Goal: Task Accomplishment & Management: Use online tool/utility

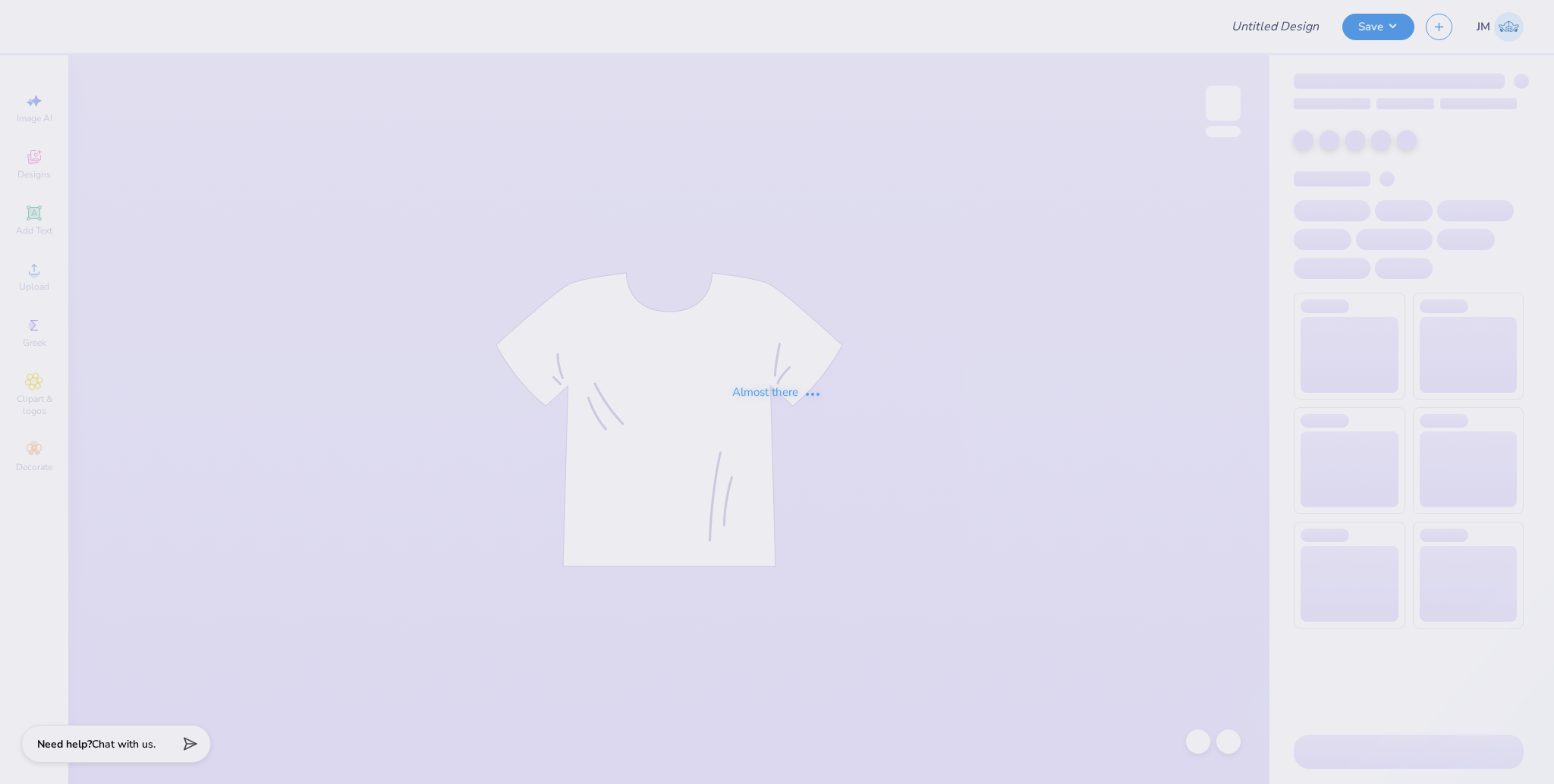
type input "Park Place Football Merch"
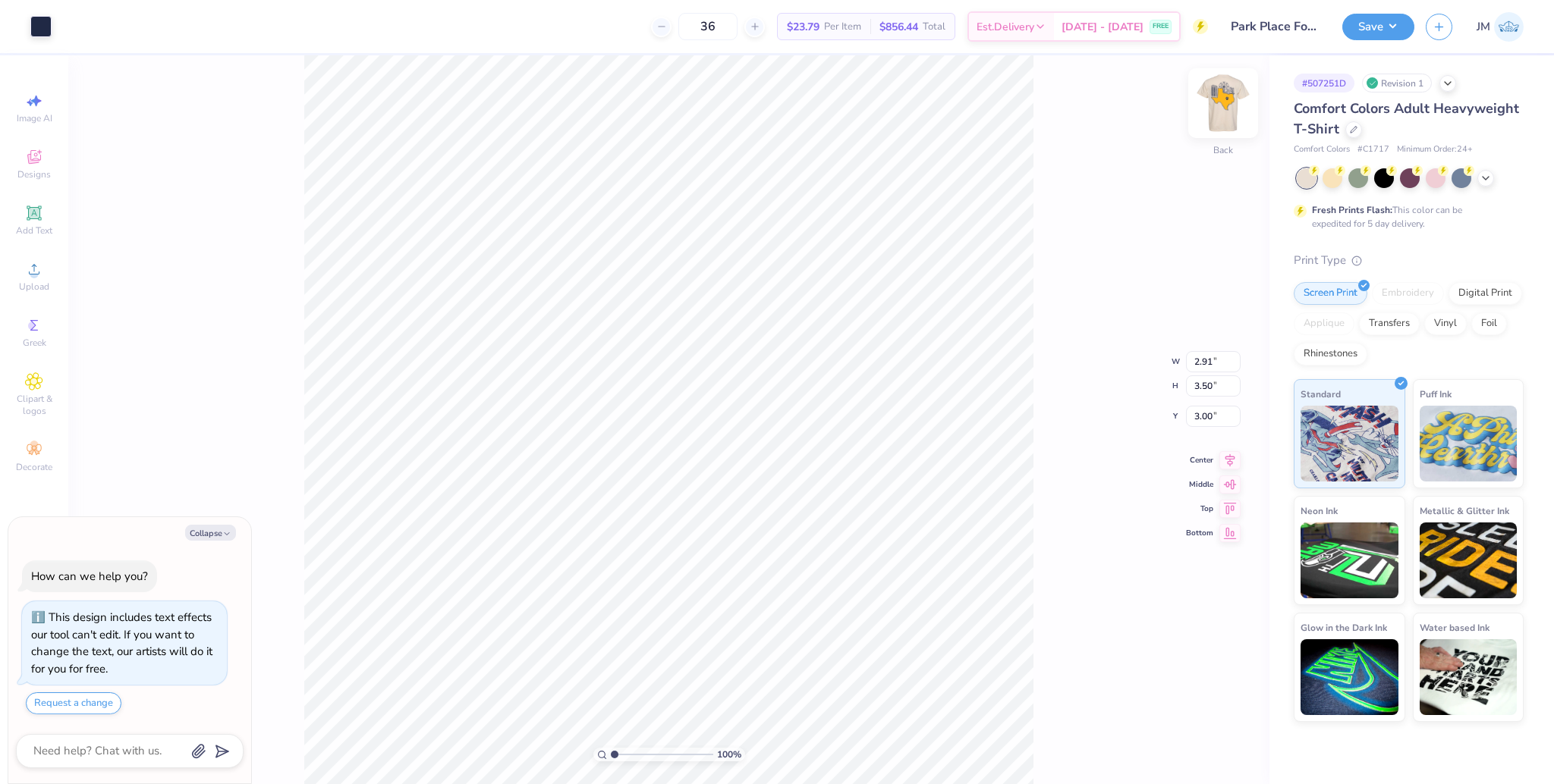
click at [1238, 111] on img at bounding box center [1222, 103] width 60 height 60
click at [50, 285] on div "Upload" at bounding box center [35, 275] width 53 height 44
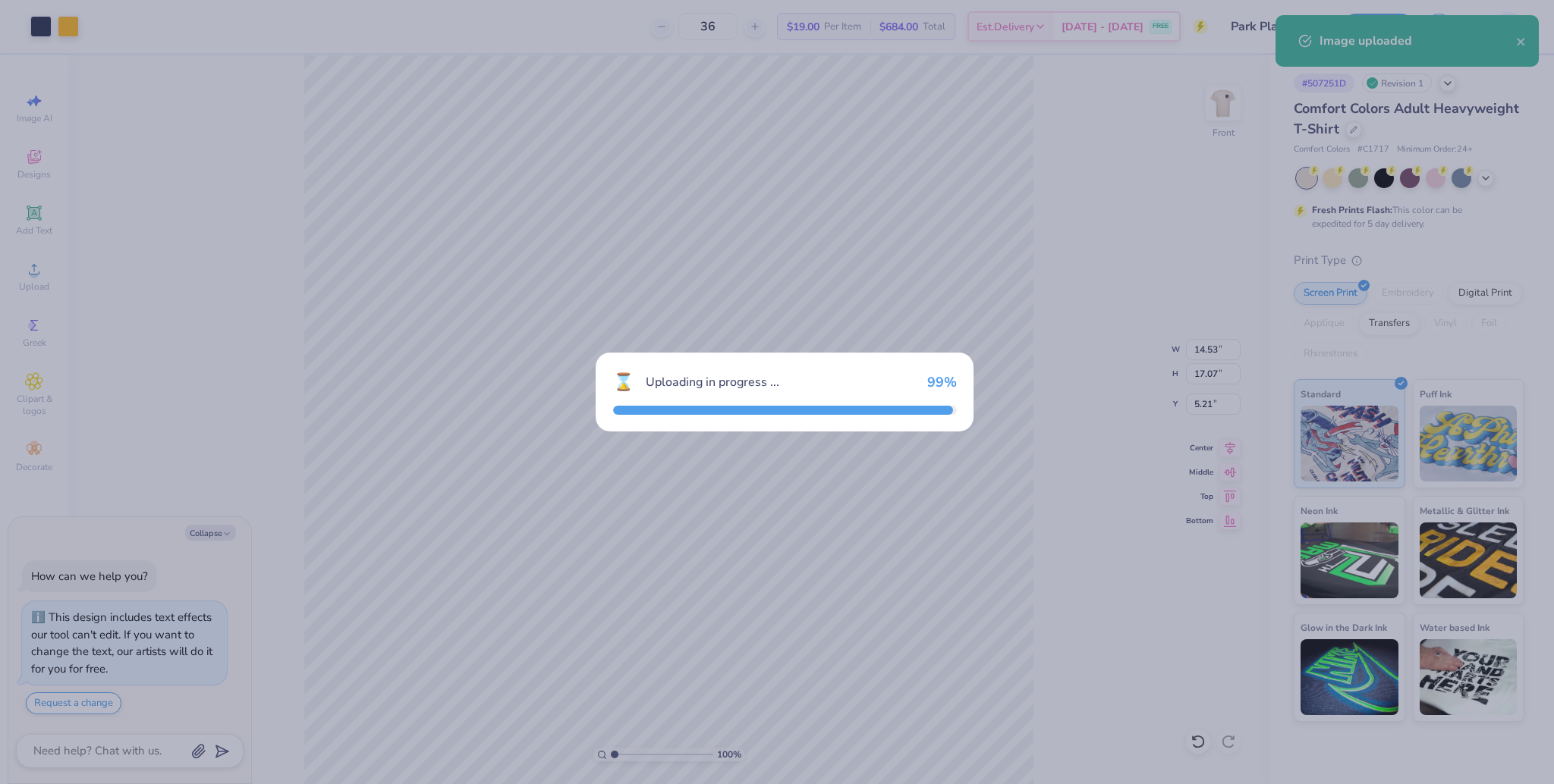
type textarea "x"
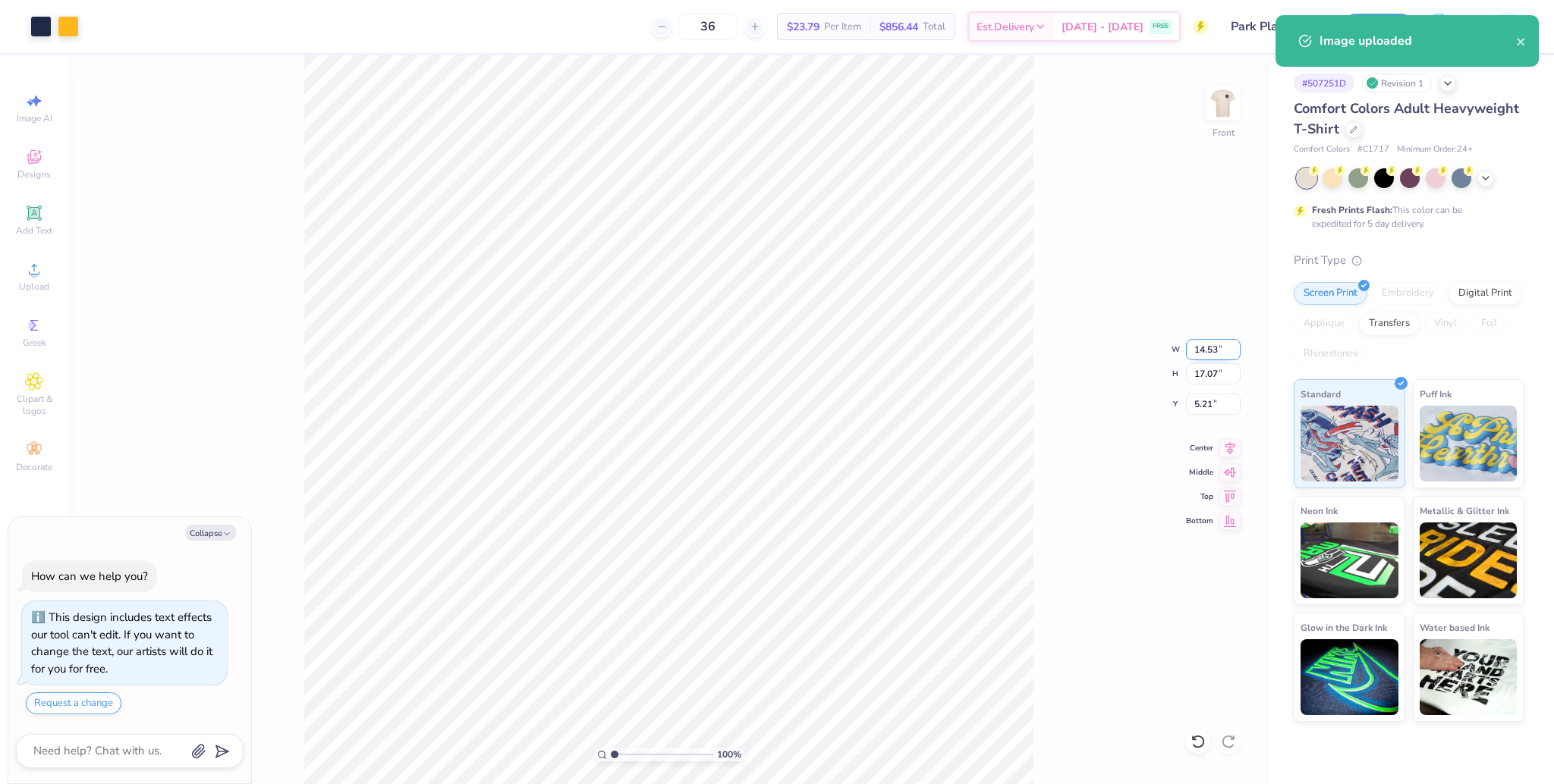
click at [1200, 350] on input "14.53" at bounding box center [1212, 349] width 54 height 21
type input "12"
type textarea "x"
type input "12.00"
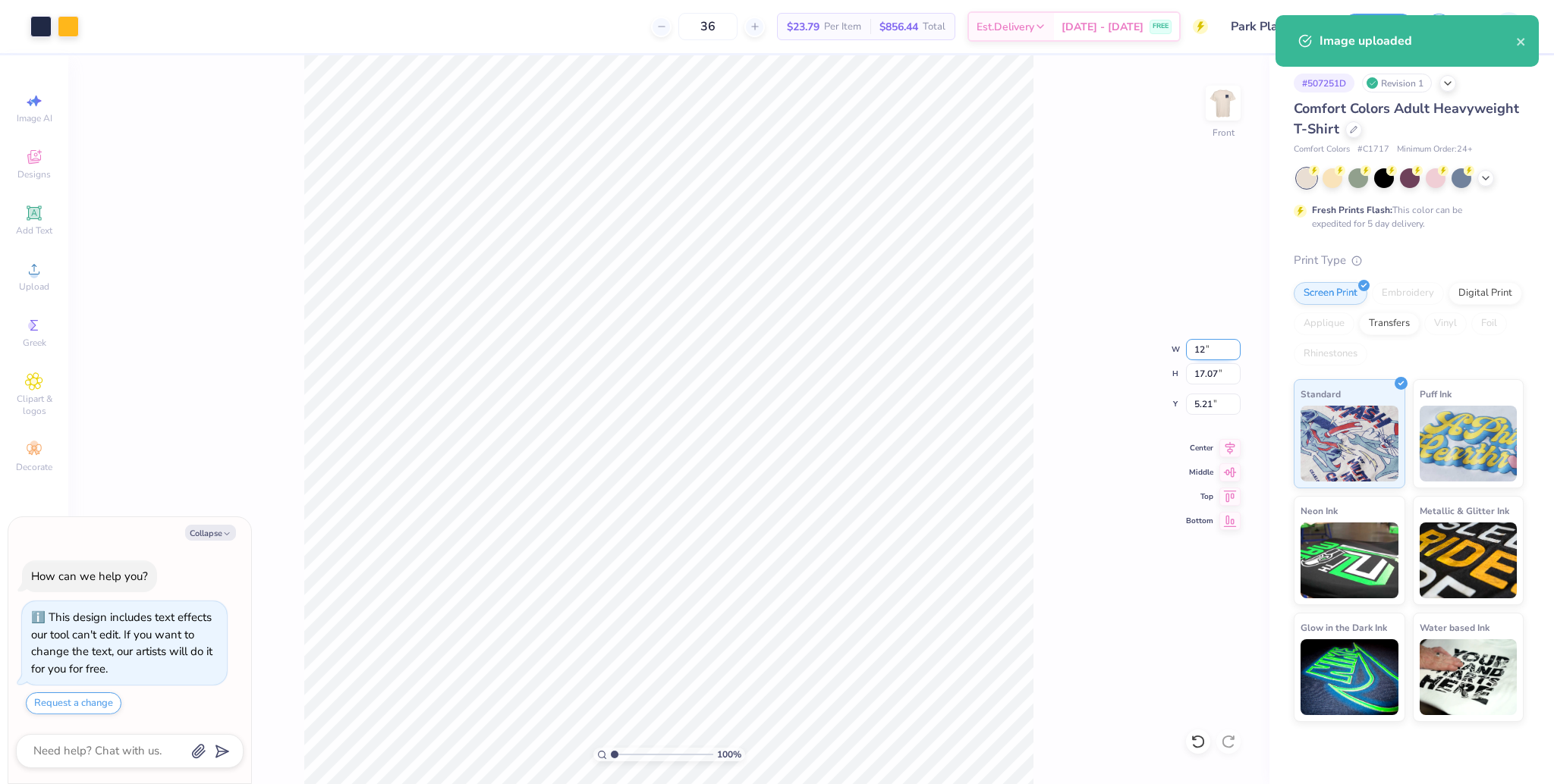
type input "14.10"
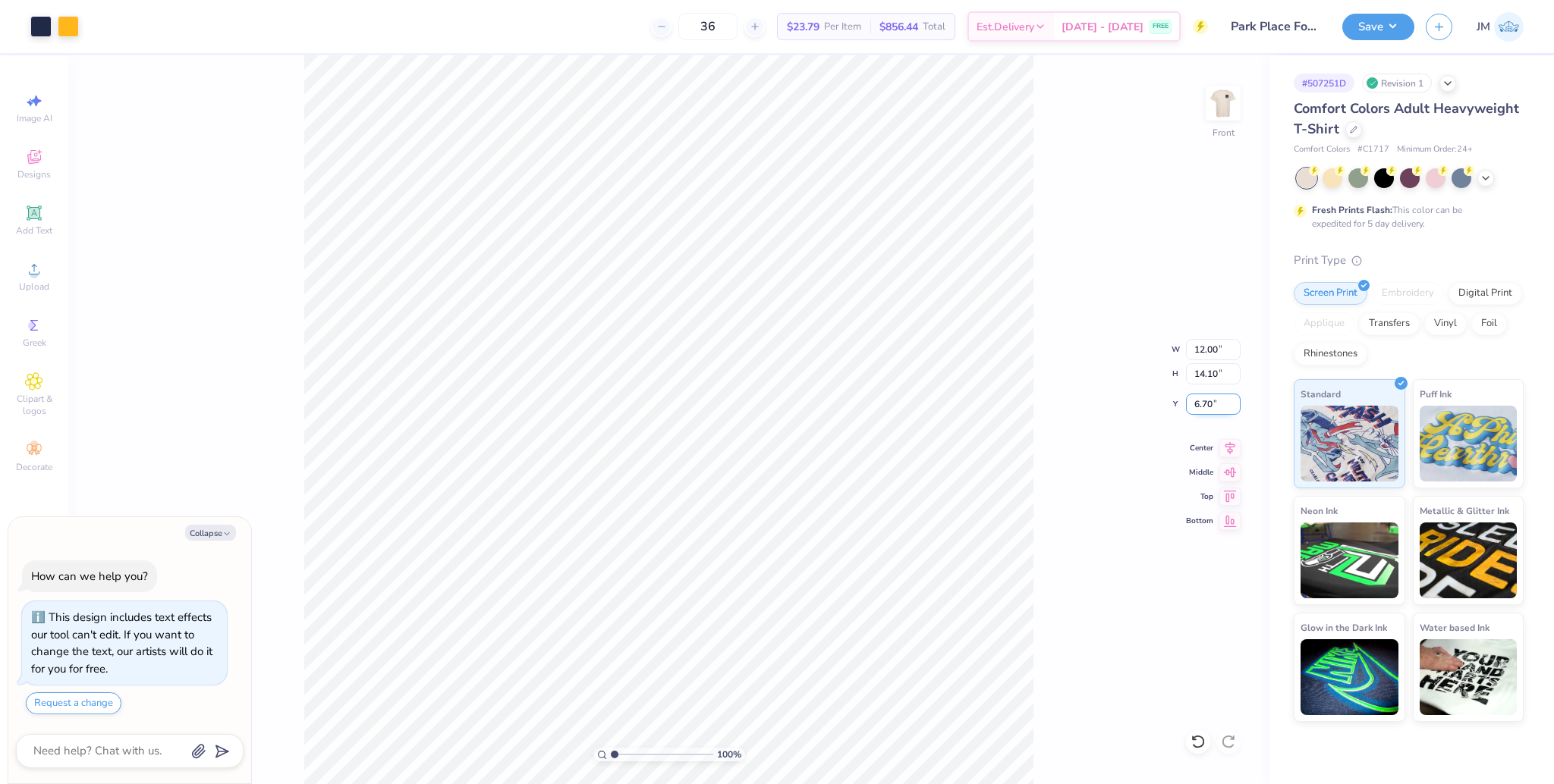
click at [1197, 411] on input "6.70" at bounding box center [1212, 404] width 54 height 21
type input "3.00"
click at [1129, 443] on div "100 % Front W 12.00 12.00 " H 14.10 14.10 " Y 3.00 3.00 " Center Middle Top Bot…" at bounding box center [669, 420] width 1201 height 729
click at [1234, 452] on icon at bounding box center [1229, 445] width 21 height 18
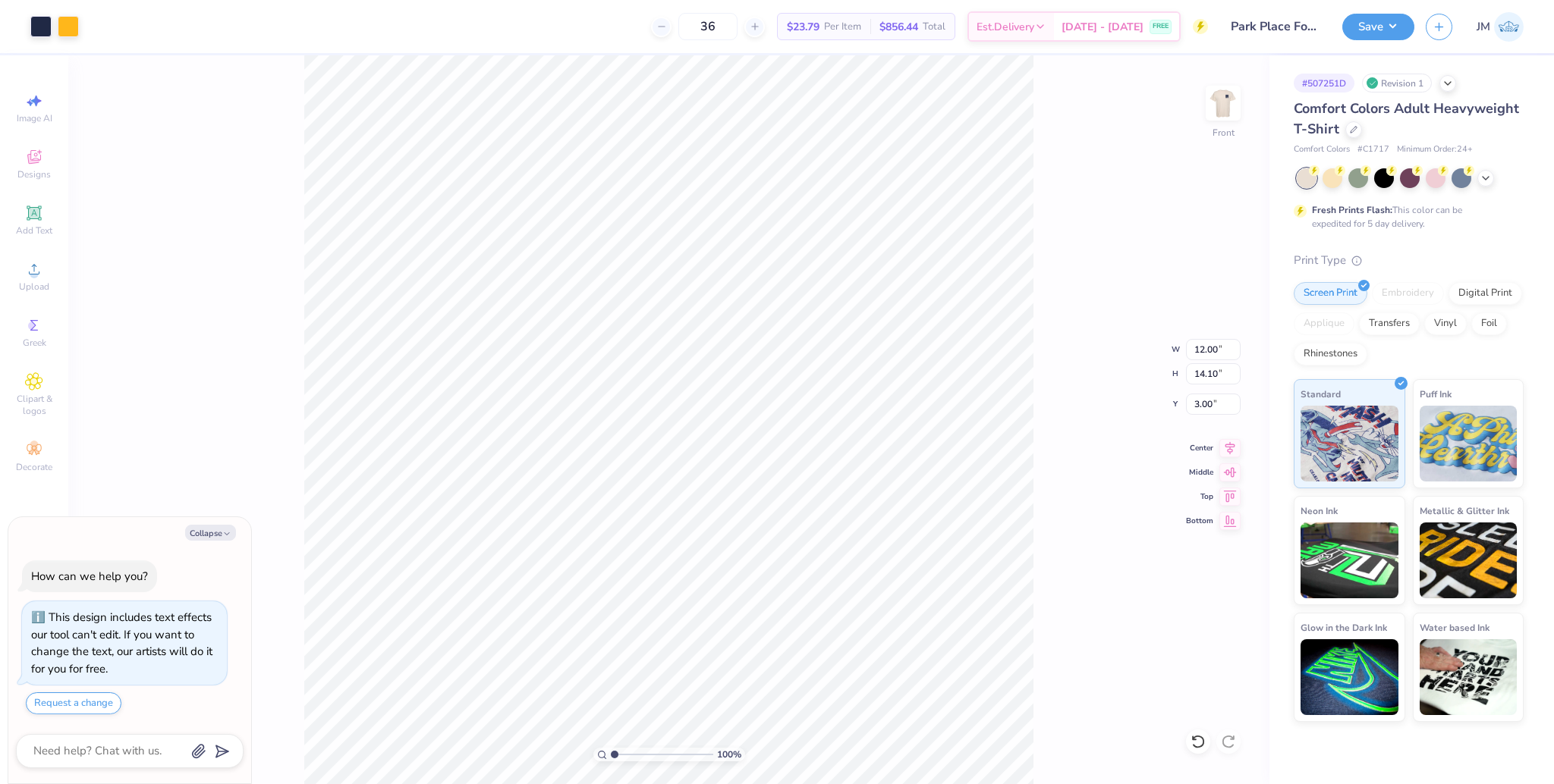
click at [1179, 153] on div "100 % Front W 12.00 12.00 " H 14.10 14.10 " Y 3.00 3.00 " Center Middle Top Bot…" at bounding box center [669, 420] width 1201 height 729
drag, startPoint x: 1231, startPoint y: 449, endPoint x: 1220, endPoint y: 429, distance: 22.8
click at [1231, 451] on icon at bounding box center [1229, 448] width 21 height 18
click at [1387, 25] on button "Save" at bounding box center [1377, 25] width 72 height 27
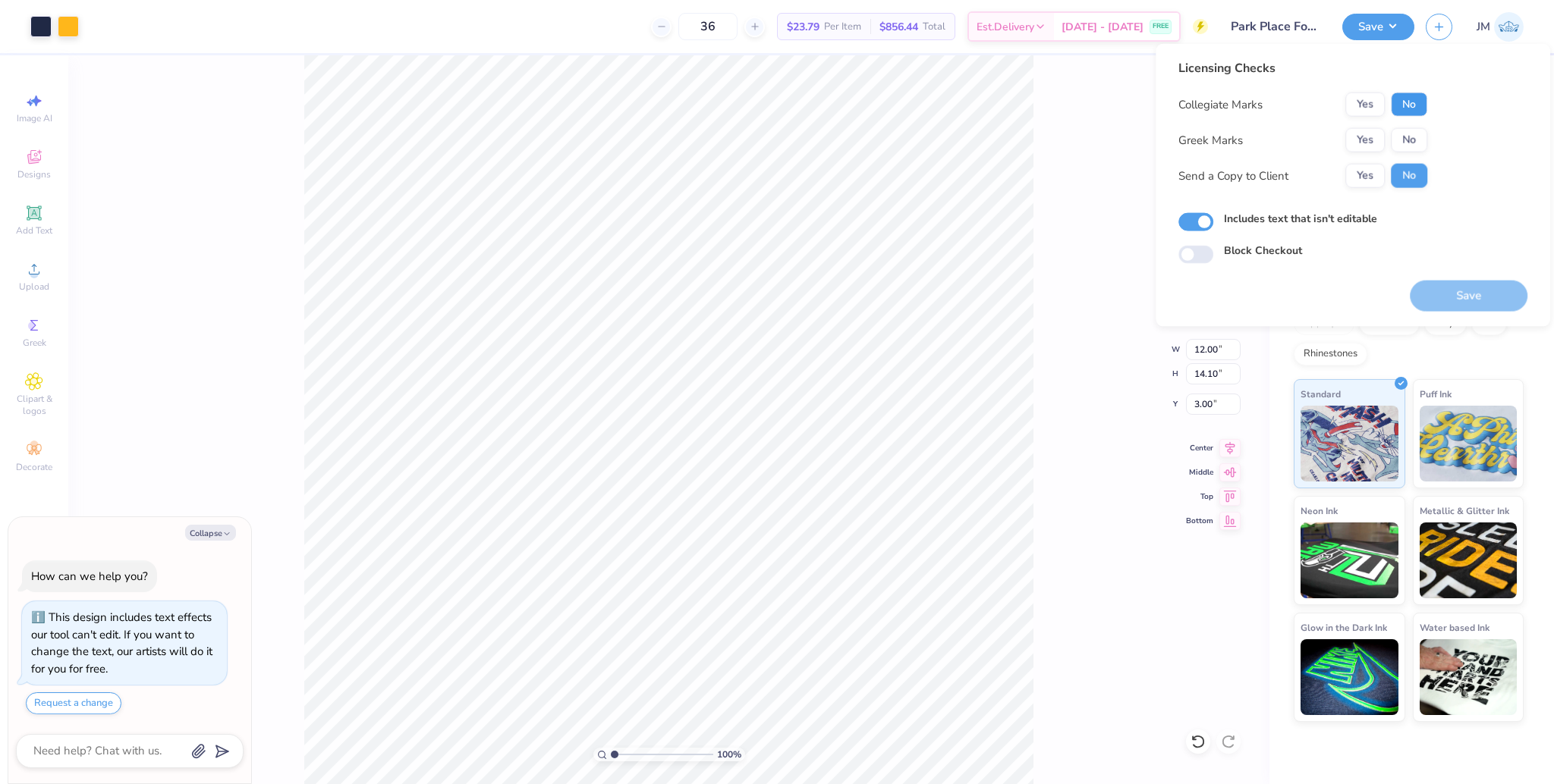
click at [1401, 95] on button "No" at bounding box center [1408, 105] width 37 height 25
click at [1414, 158] on div "Collegiate Marks Yes No Greek Marks Yes No Send a Copy to Client Yes No" at bounding box center [1302, 140] width 249 height 96
click at [1412, 145] on button "No" at bounding box center [1408, 140] width 37 height 25
click at [1436, 300] on button "Save" at bounding box center [1468, 295] width 118 height 31
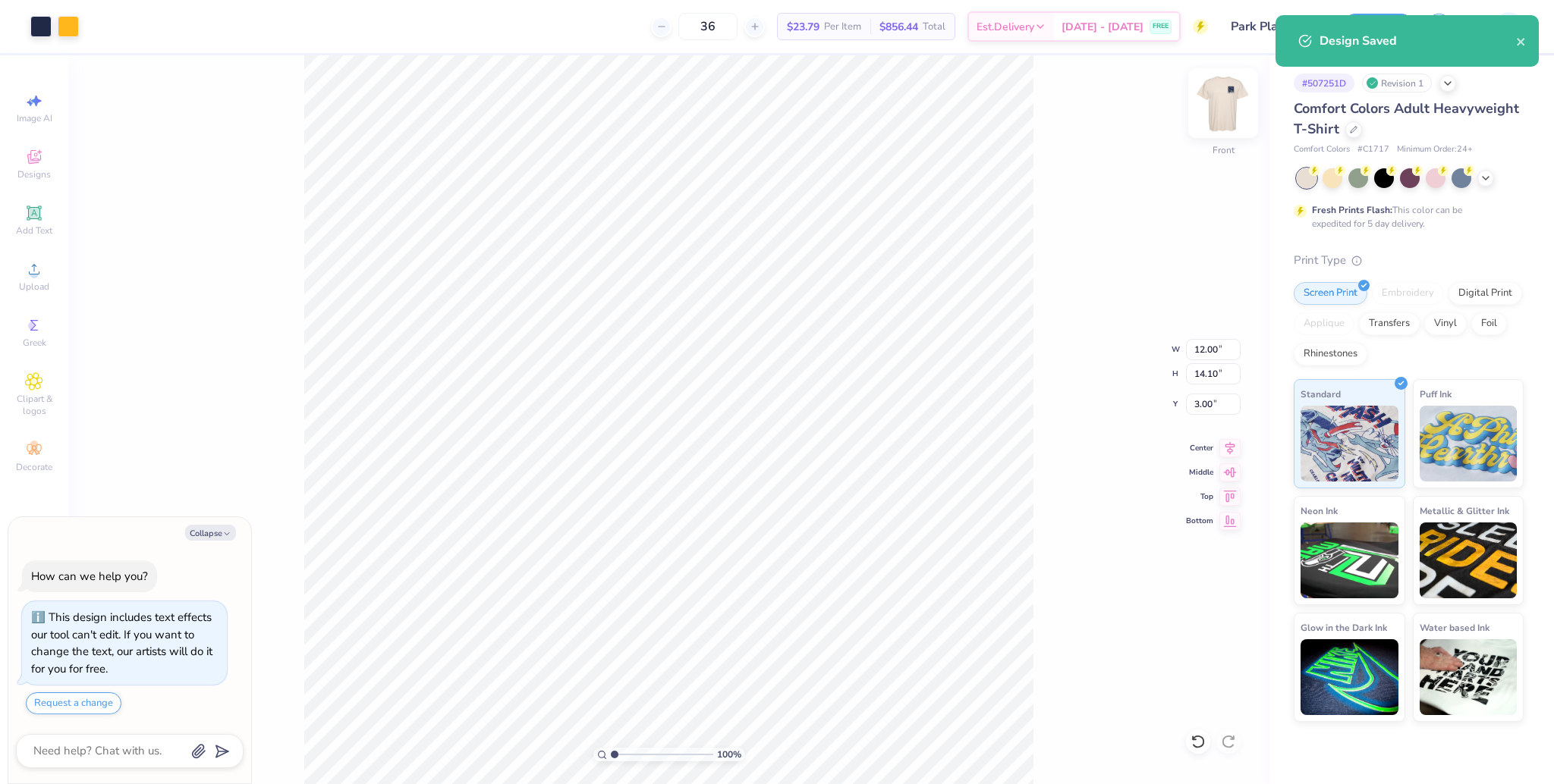
click at [1221, 109] on img at bounding box center [1222, 103] width 60 height 60
type textarea "x"
